Goal: Task Accomplishment & Management: Manage account settings

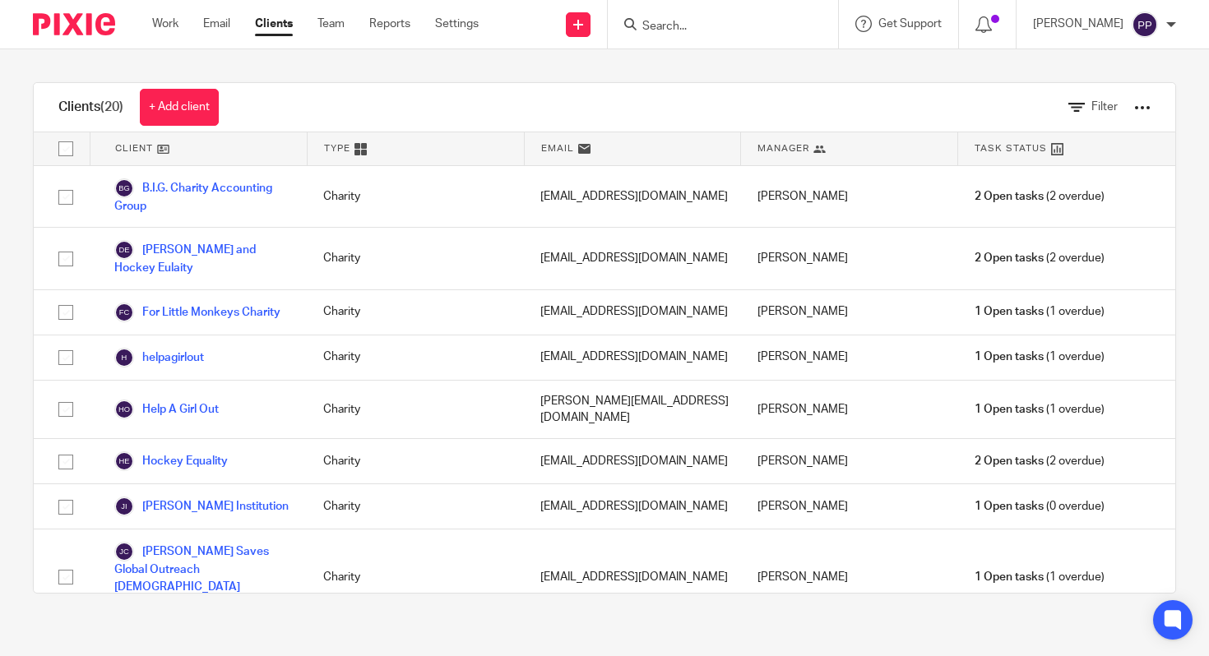
click at [272, 30] on link "Clients" at bounding box center [274, 24] width 38 height 16
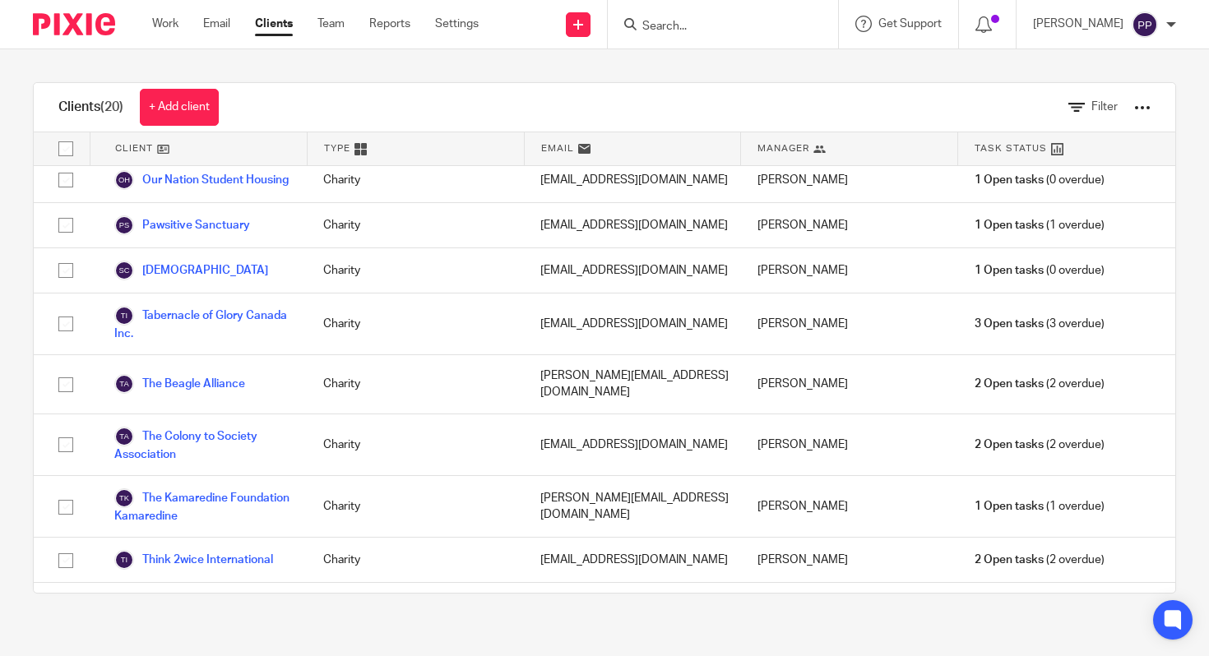
scroll to position [695, 0]
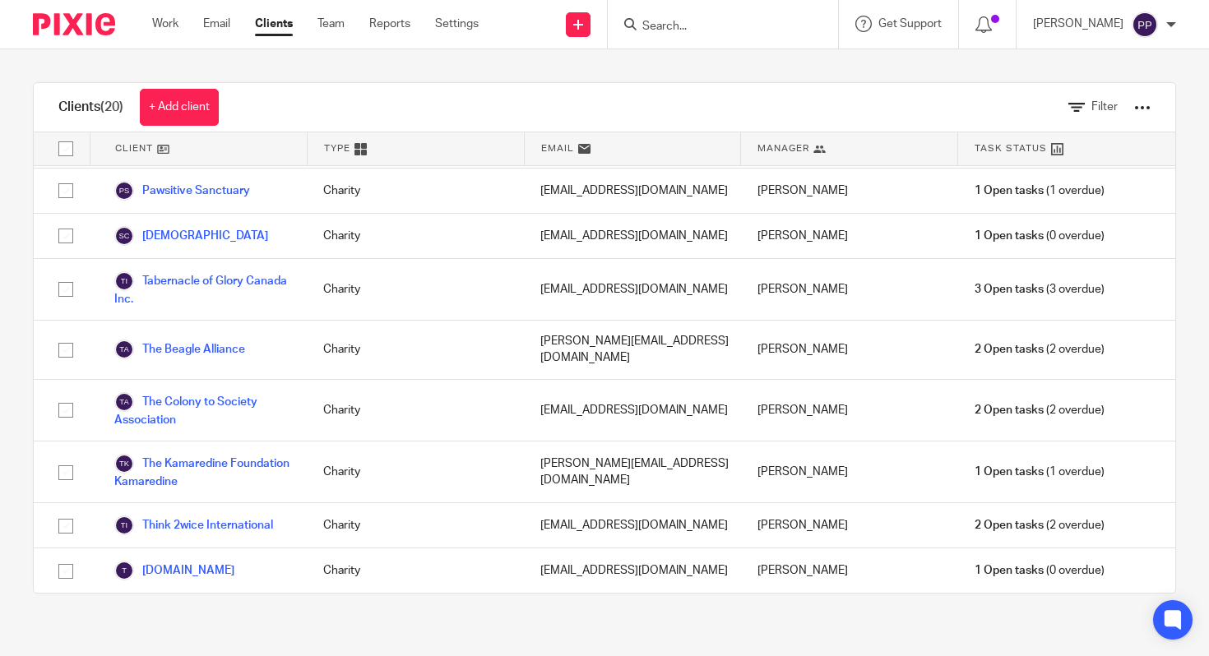
scroll to position [578, 0]
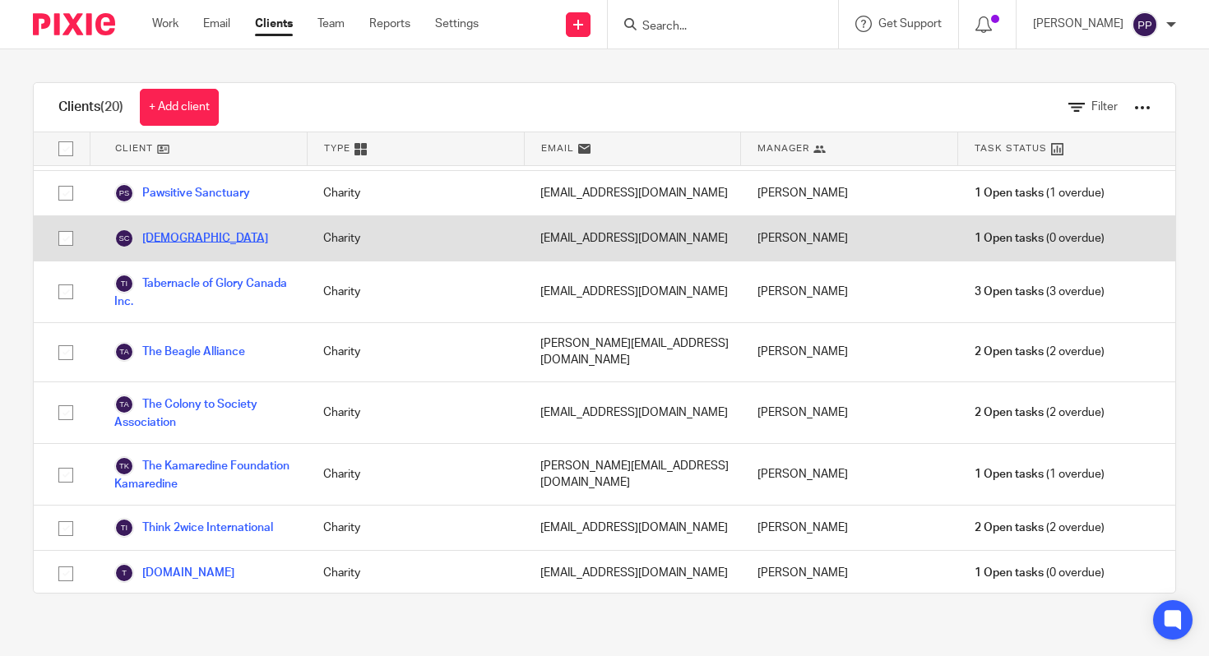
click at [199, 229] on link "[DEMOGRAPHIC_DATA]" at bounding box center [191, 239] width 154 height 20
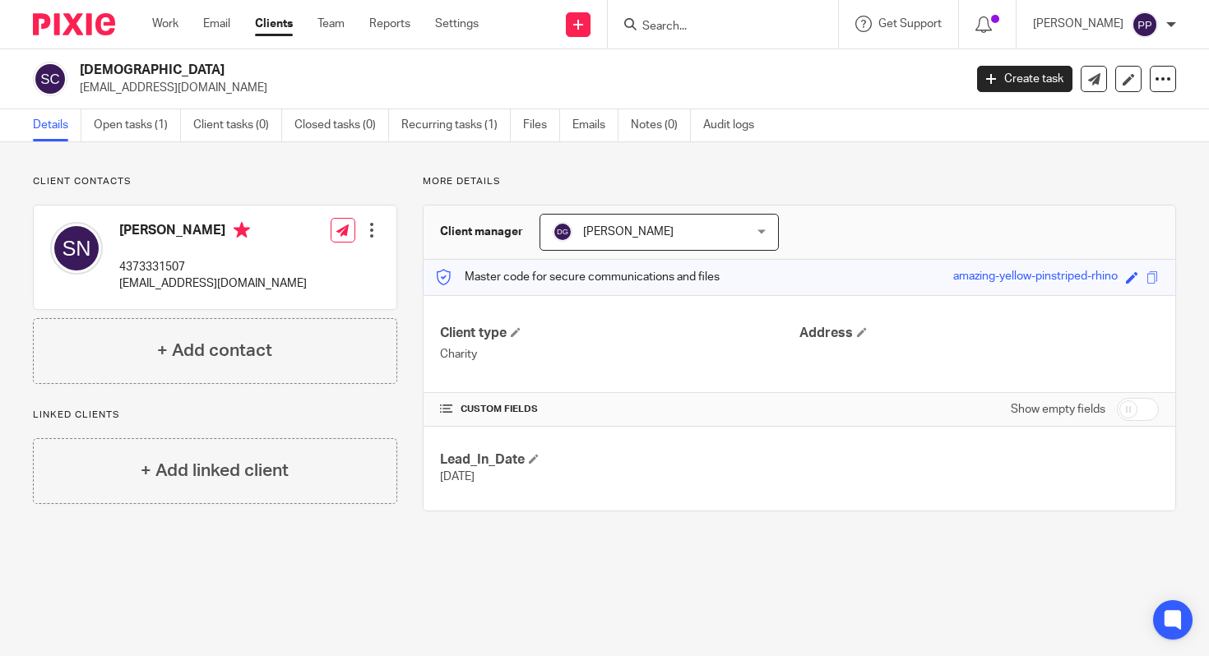
click at [572, 131] on ul "Details Open tasks (1) Client tasks (0) Closed tasks (0) Recurring tasks (1) Fi…" at bounding box center [406, 125] width 746 height 32
click at [580, 132] on link "Emails" at bounding box center [595, 125] width 46 height 32
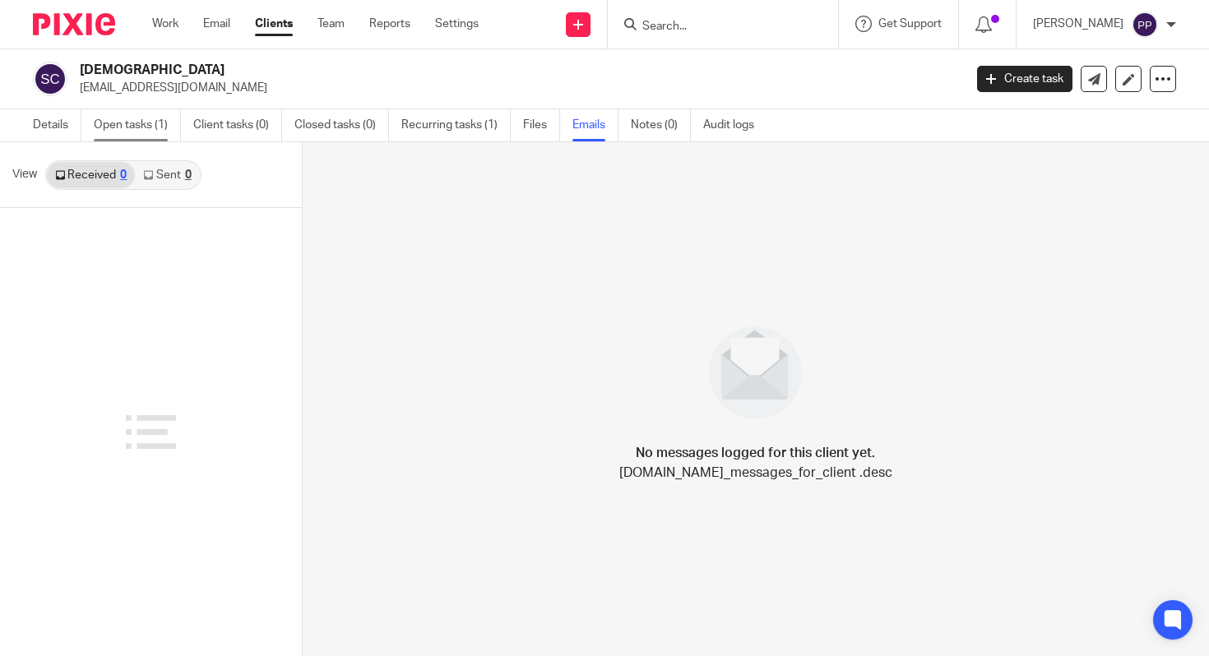
click at [141, 124] on link "Open tasks (1)" at bounding box center [137, 125] width 87 height 32
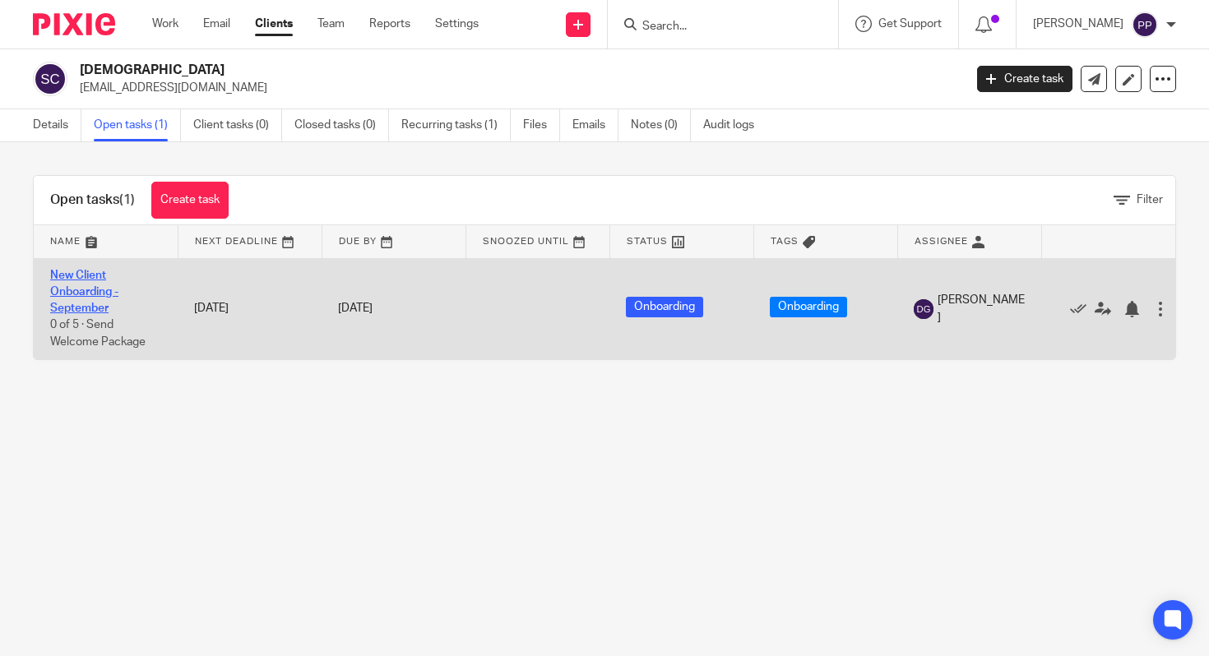
click at [71, 303] on link "New Client Onboarding - September" at bounding box center [84, 292] width 68 height 45
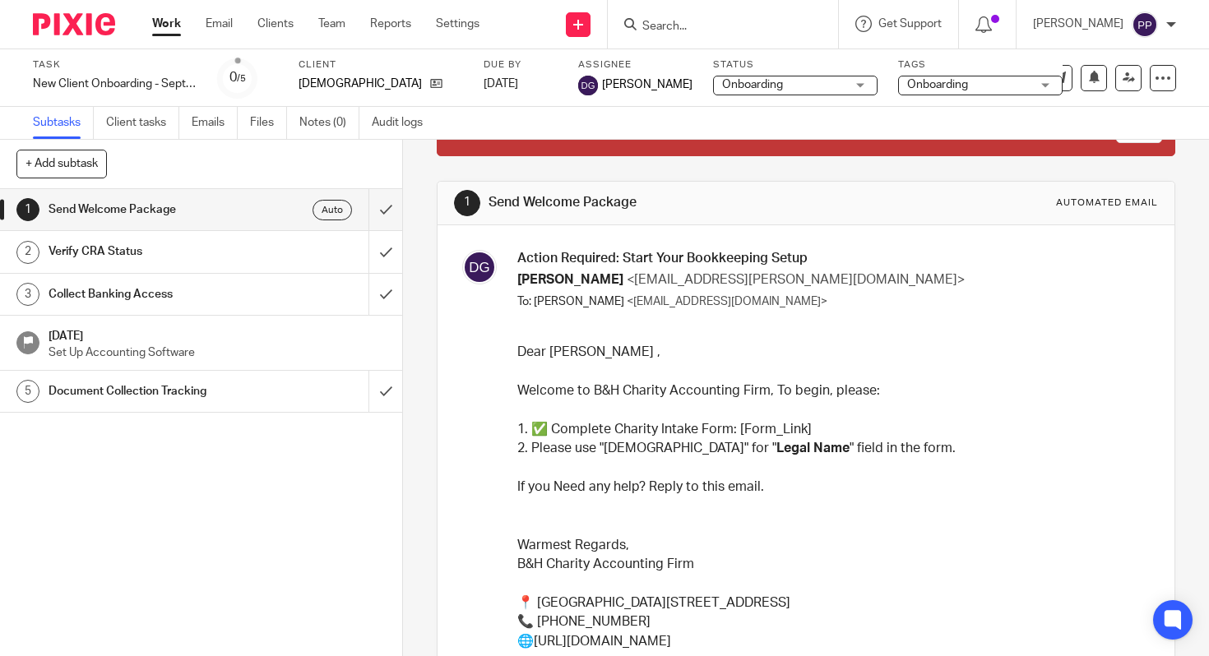
scroll to position [117, 0]
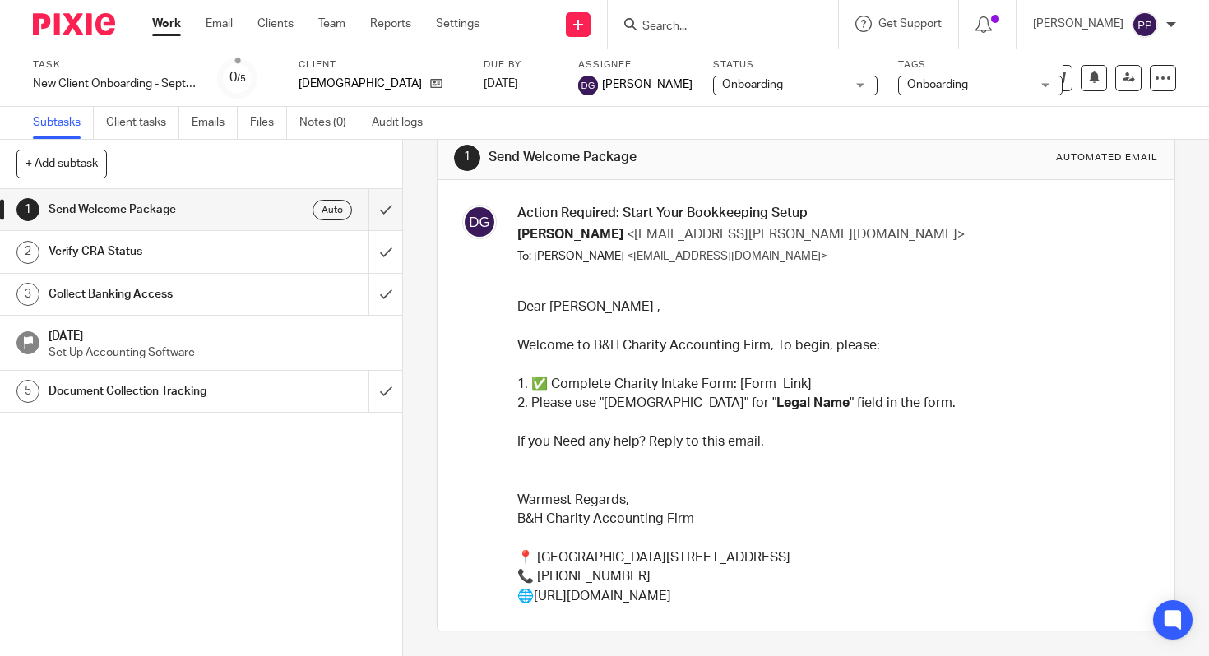
click at [311, 250] on div "Verify CRA Status" at bounding box center [200, 251] width 303 height 25
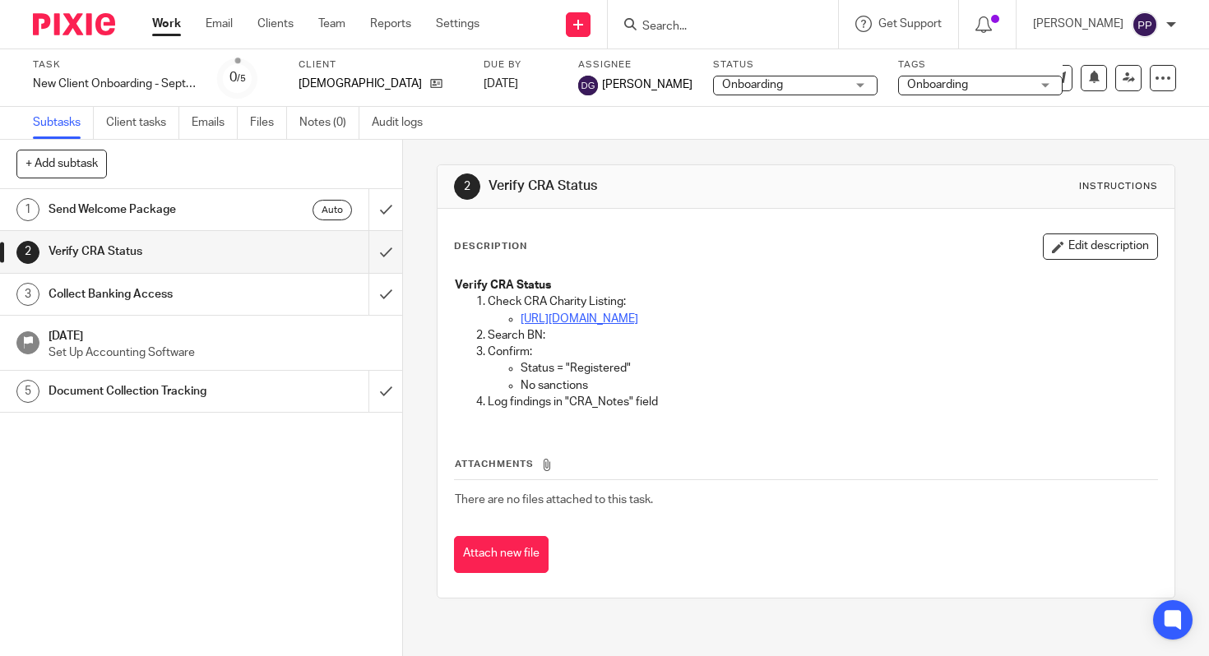
click at [638, 317] on link "[URL][DOMAIN_NAME]" at bounding box center [580, 319] width 118 height 12
click at [210, 343] on h1 "[DATE]" at bounding box center [217, 334] width 337 height 21
click at [193, 415] on div "1 Send Welcome Package Auto 2 Verify CRA Status 3 Collect Banking Access [DATE]…" at bounding box center [201, 422] width 402 height 467
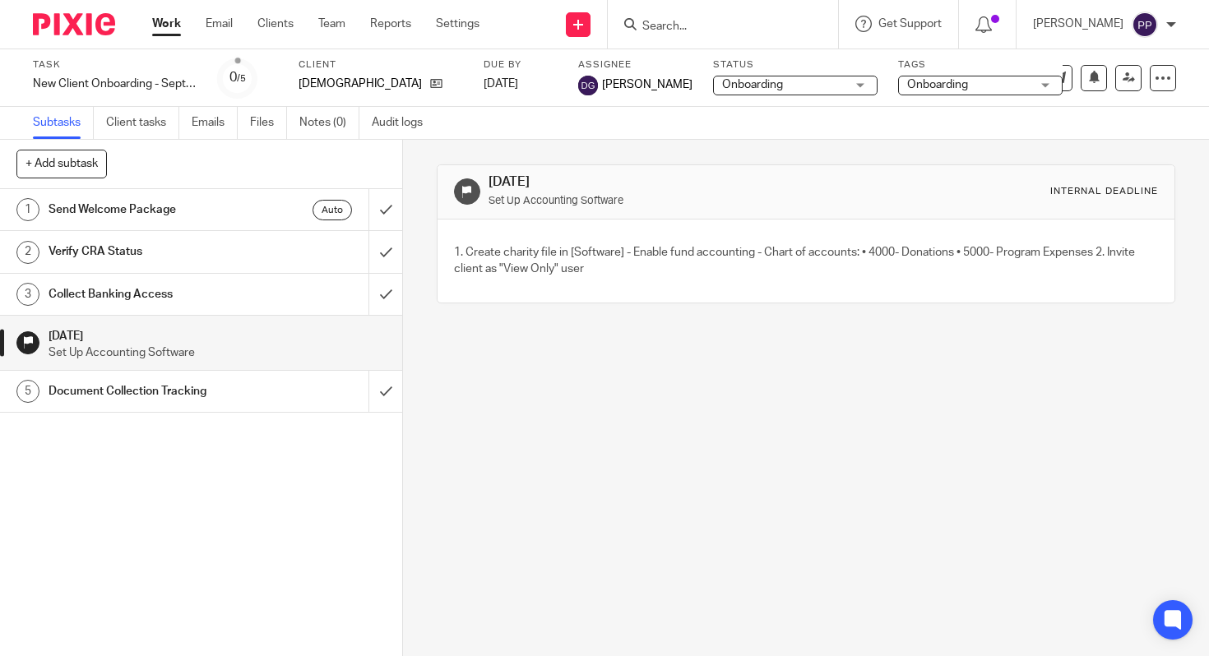
click at [157, 302] on h1 "Collect Banking Access" at bounding box center [150, 294] width 202 height 25
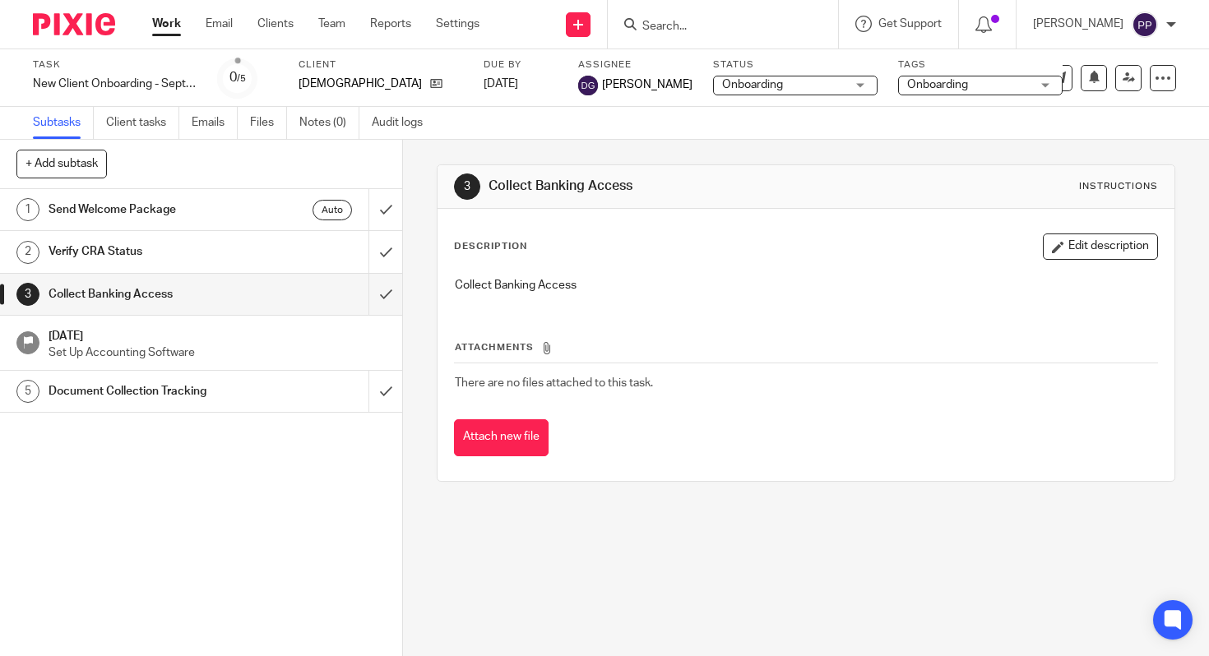
click at [135, 225] on link "1 Send Welcome Package Auto" at bounding box center [184, 209] width 368 height 41
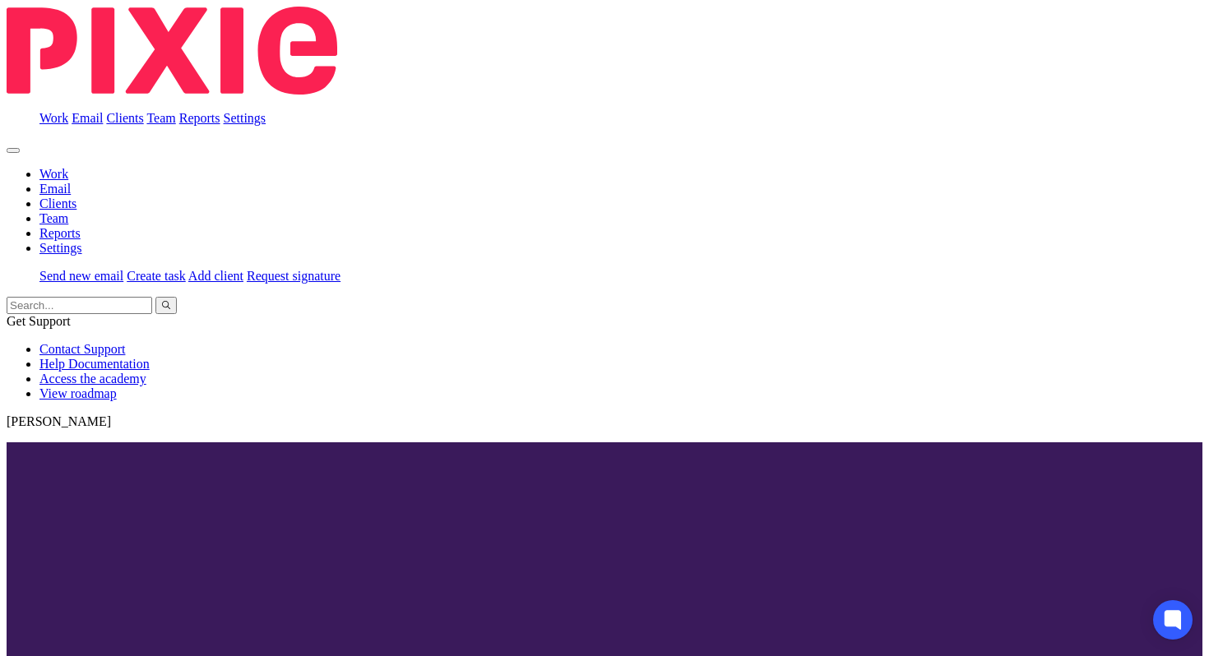
scroll to position [117, 0]
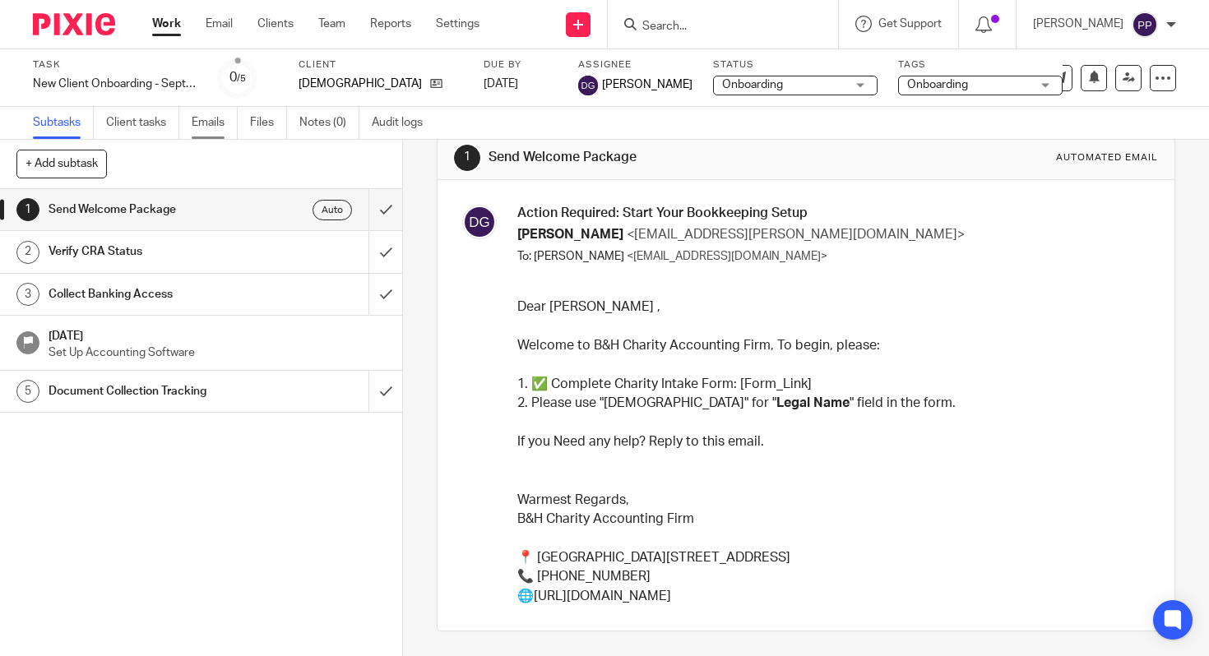
click at [217, 121] on link "Emails" at bounding box center [215, 123] width 46 height 32
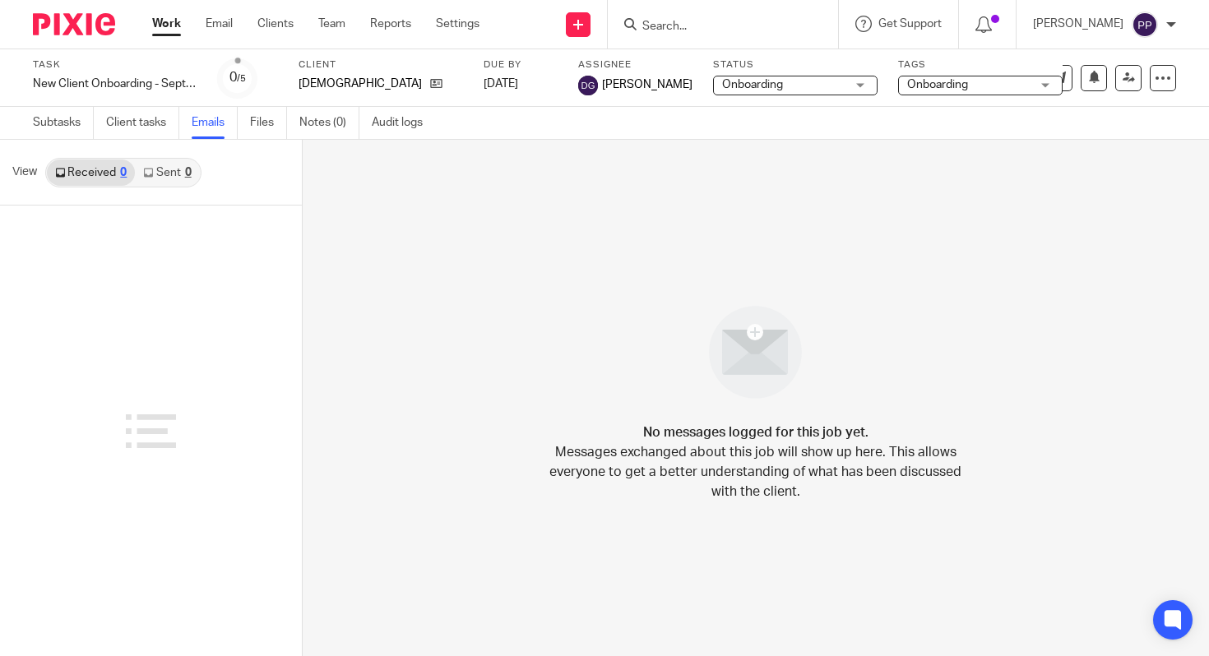
click at [215, 38] on div "Work Email Clients Team Reports Settings Work Email Clients Team Reports Settin…" at bounding box center [320, 24] width 368 height 49
click at [225, 28] on link "Email" at bounding box center [219, 24] width 27 height 16
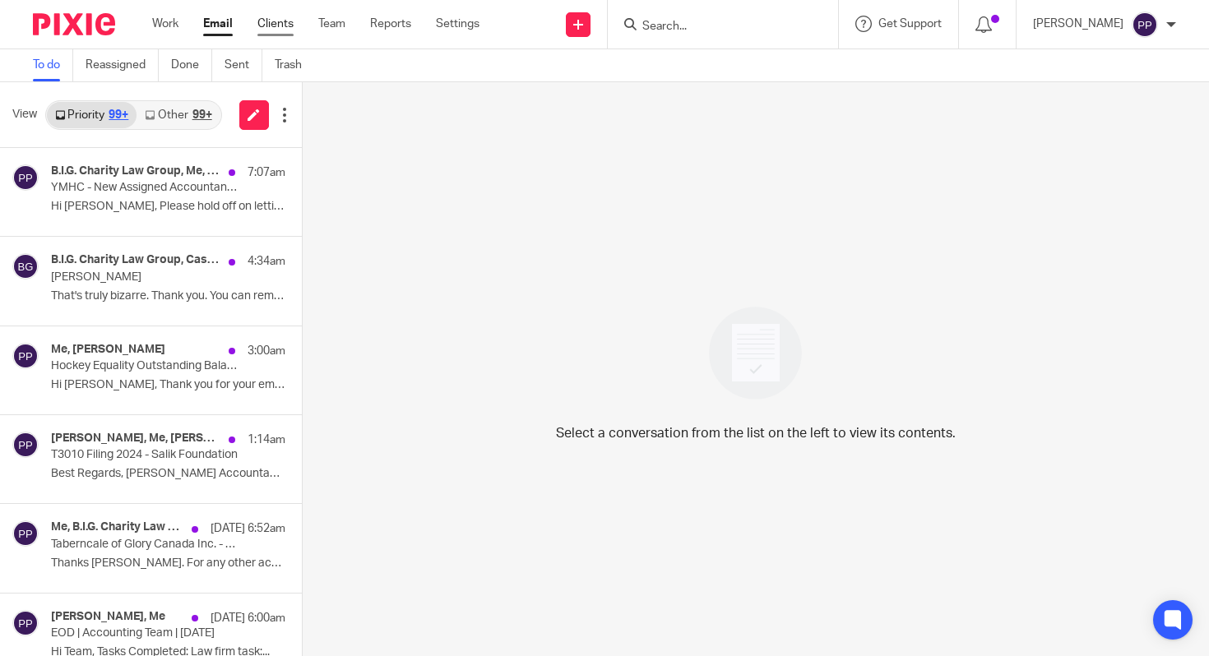
click at [270, 21] on link "Clients" at bounding box center [275, 24] width 36 height 16
